Goal: Check status

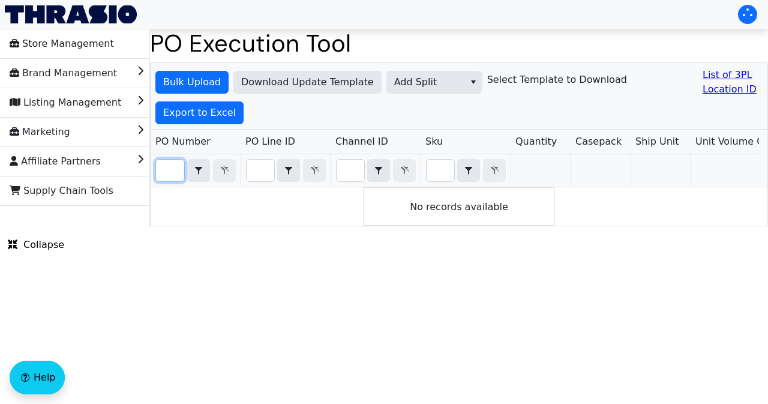
click at [174, 166] on input "Filter" at bounding box center [170, 171] width 28 height 22
paste input "PO67087"
type input "PO67087"
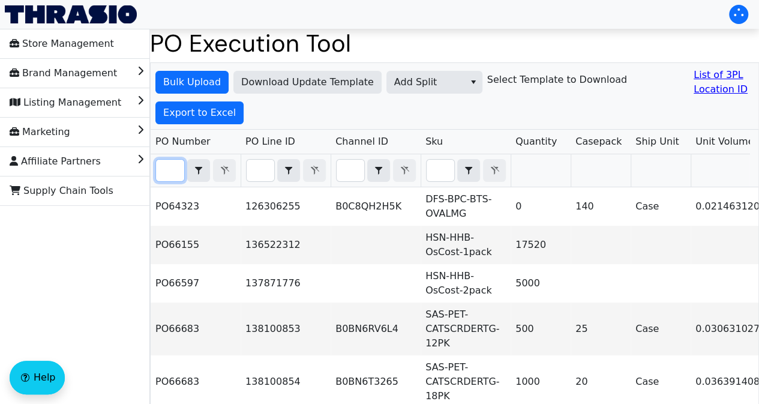
click at [169, 175] on input "Filter" at bounding box center [170, 171] width 28 height 22
paste input "PO67087"
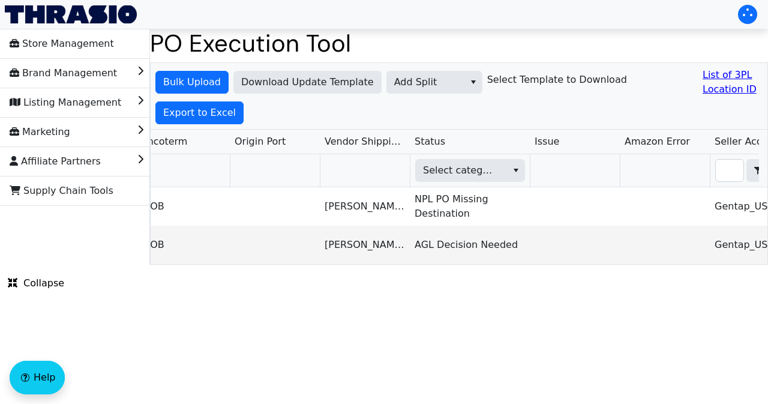
scroll to position [0, 1120]
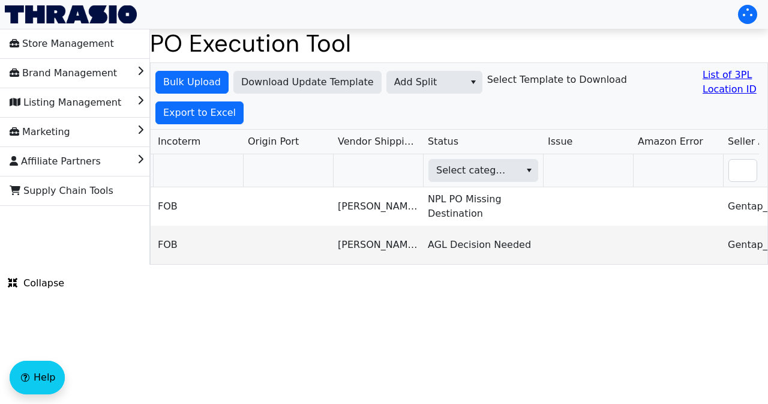
type input "PO67087"
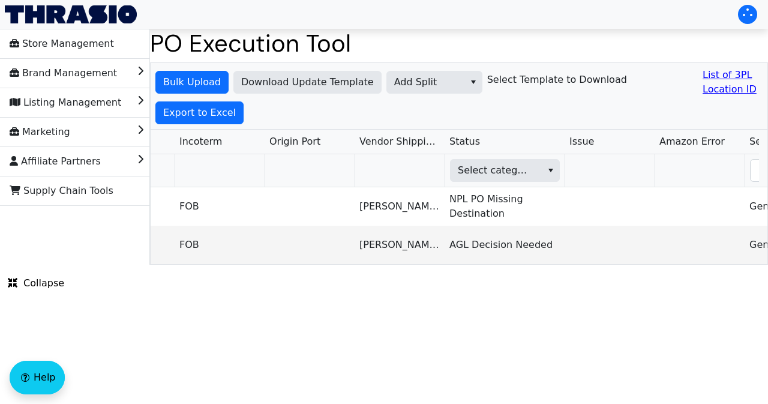
scroll to position [0, 1073]
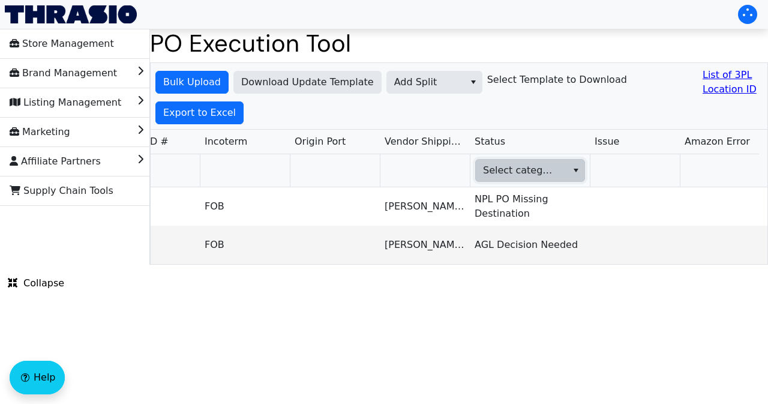
click at [554, 171] on span "Select category" at bounding box center [520, 170] width 74 height 14
click at [647, 265] on html "Store Management Brand Management Listing Management Marketing Affiliate Partne…" at bounding box center [384, 132] width 768 height 265
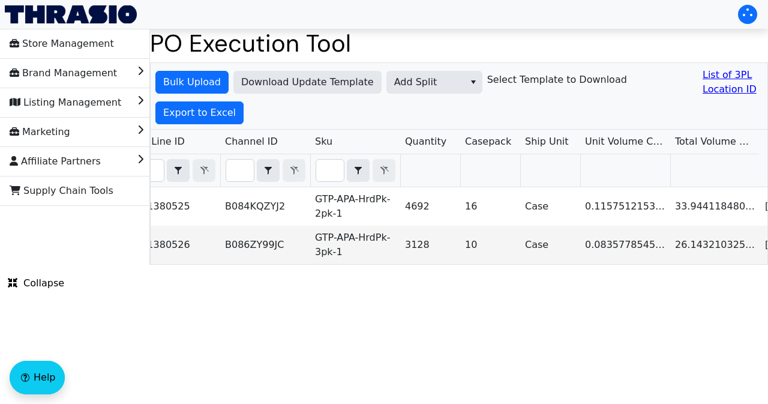
scroll to position [0, 45]
